Goal: Task Accomplishment & Management: Use online tool/utility

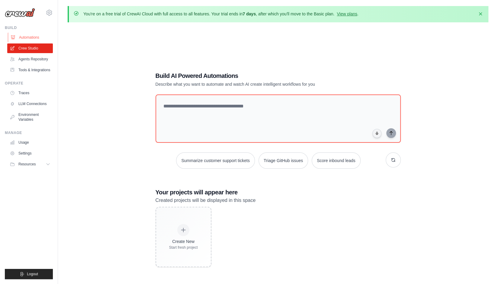
click at [32, 35] on link "Automations" at bounding box center [31, 38] width 46 height 10
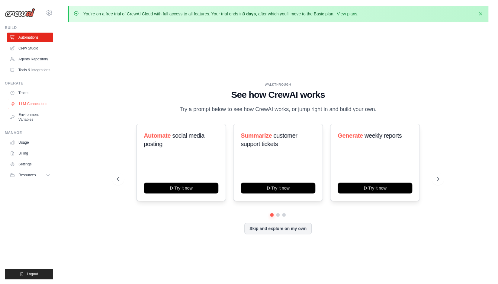
click at [26, 104] on link "LLM Connections" at bounding box center [31, 104] width 46 height 10
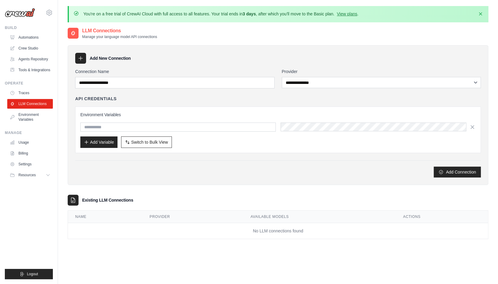
click at [180, 178] on div "**********" at bounding box center [278, 115] width 420 height 140
